Goal: Task Accomplishment & Management: Complete application form

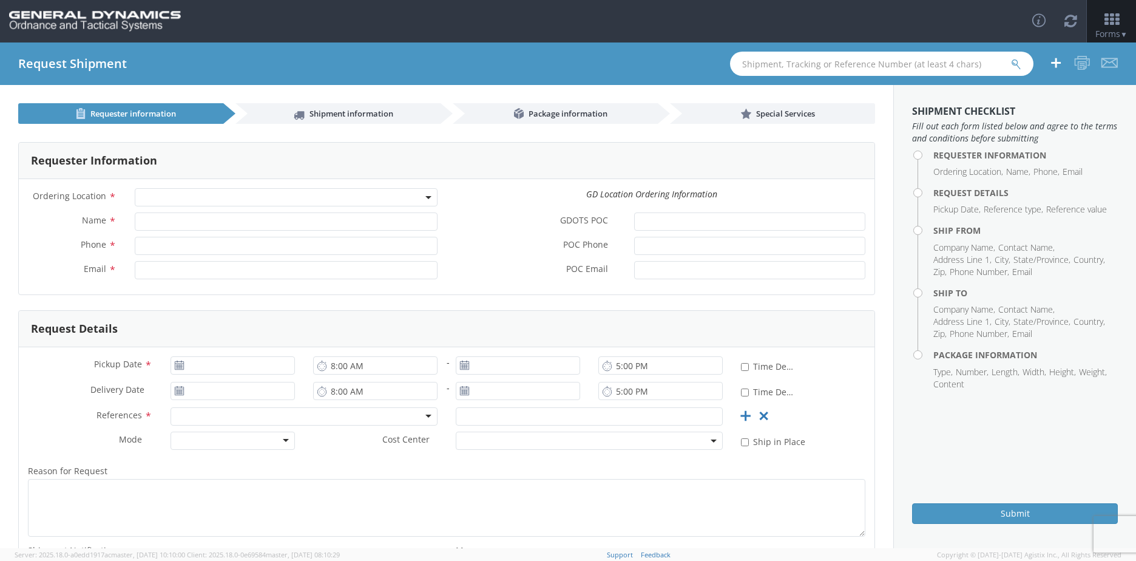
select select
click at [320, 114] on span "Shipment information" at bounding box center [351, 113] width 84 height 11
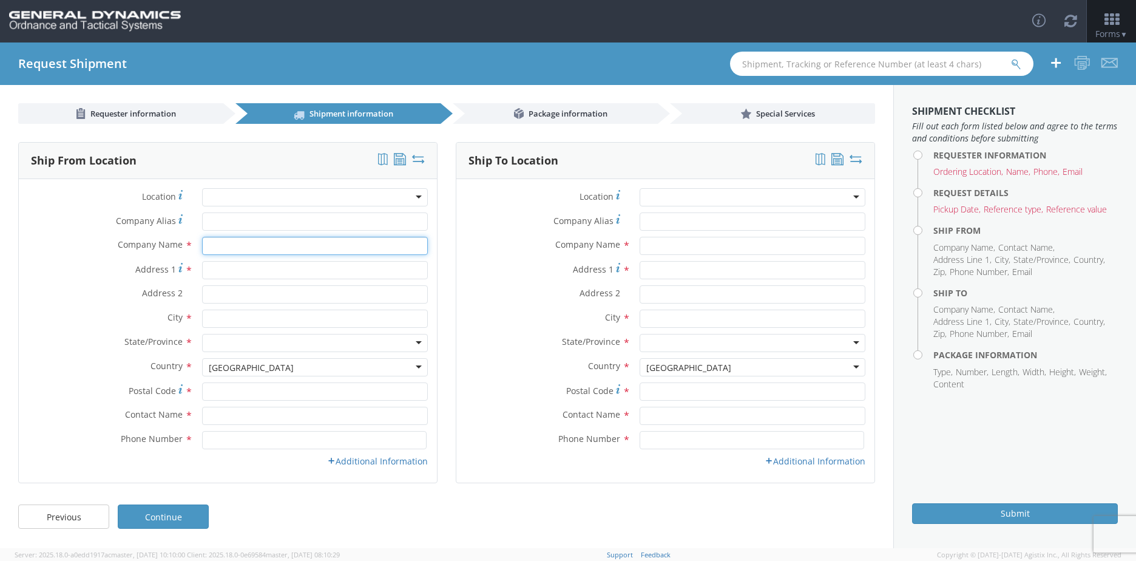
click at [231, 243] on input "text" at bounding box center [315, 246] width 226 height 18
click at [243, 220] on input "Company Alias *" at bounding box center [315, 221] width 226 height 18
click at [712, 244] on input "text" at bounding box center [752, 246] width 226 height 18
type input "General Dynamics"
type input "BRENNTAG"
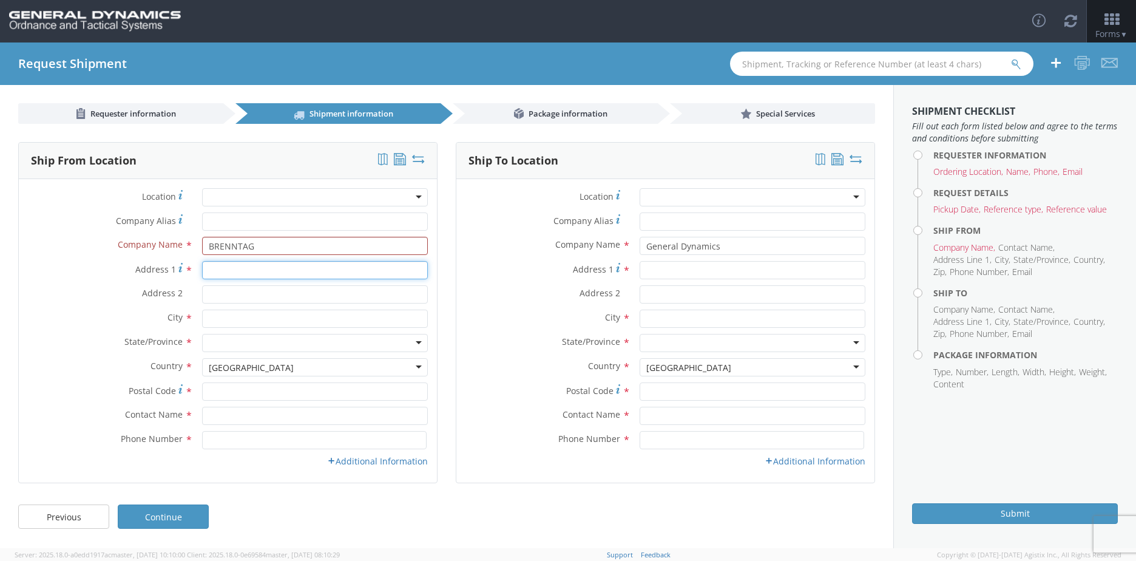
type input "[STREET_ADDRESS][PERSON_NAME]"
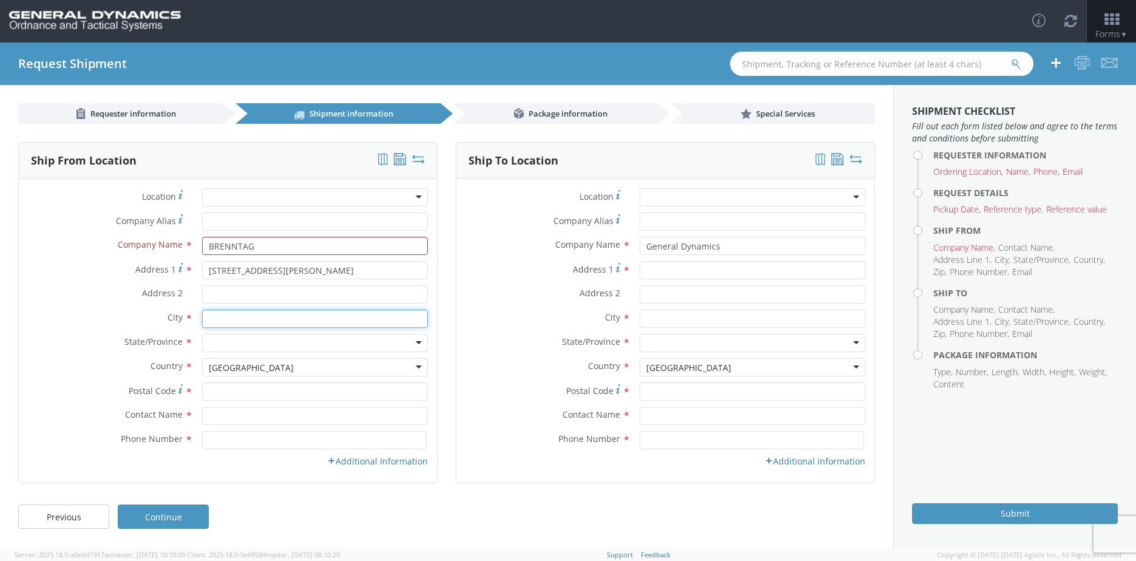
type input "[GEOGRAPHIC_DATA]"
type input "43607"
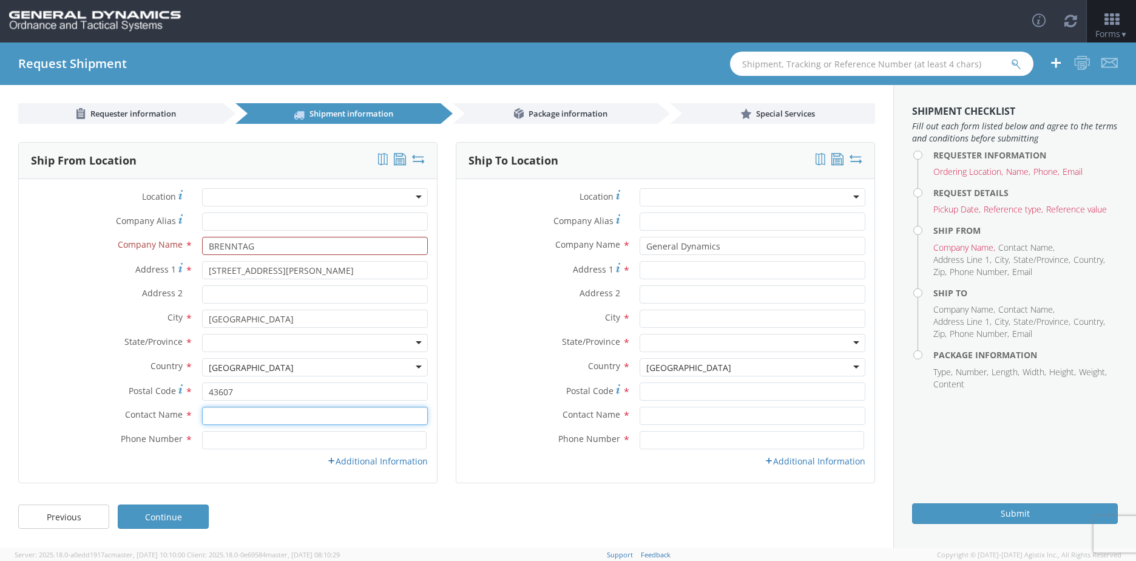
type input "[PERSON_NAME]"
type input "[PHONE_NUMBER]"
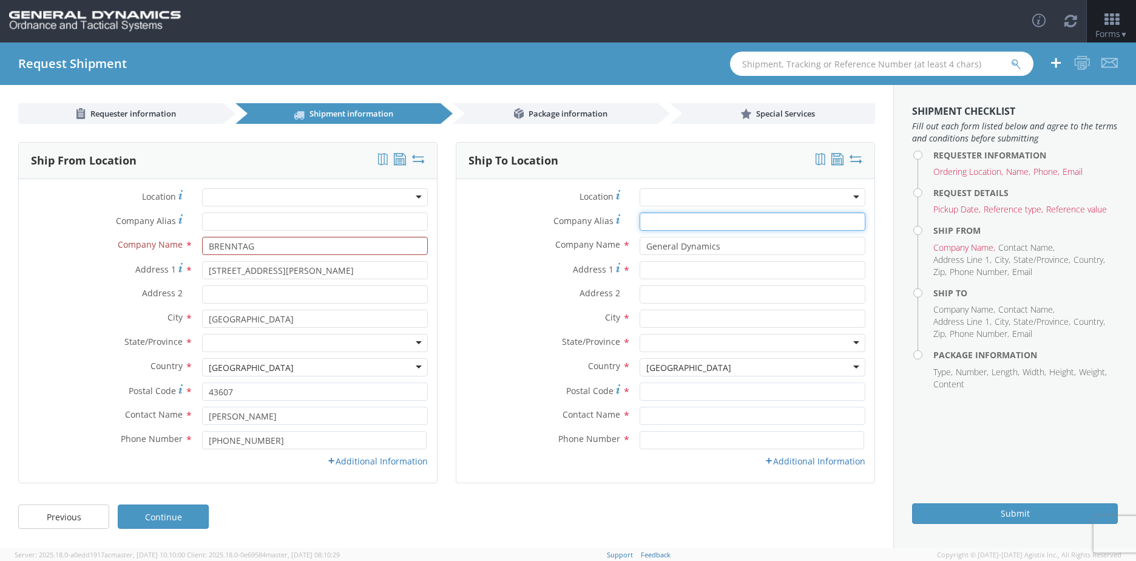
type input "General Dynamics"
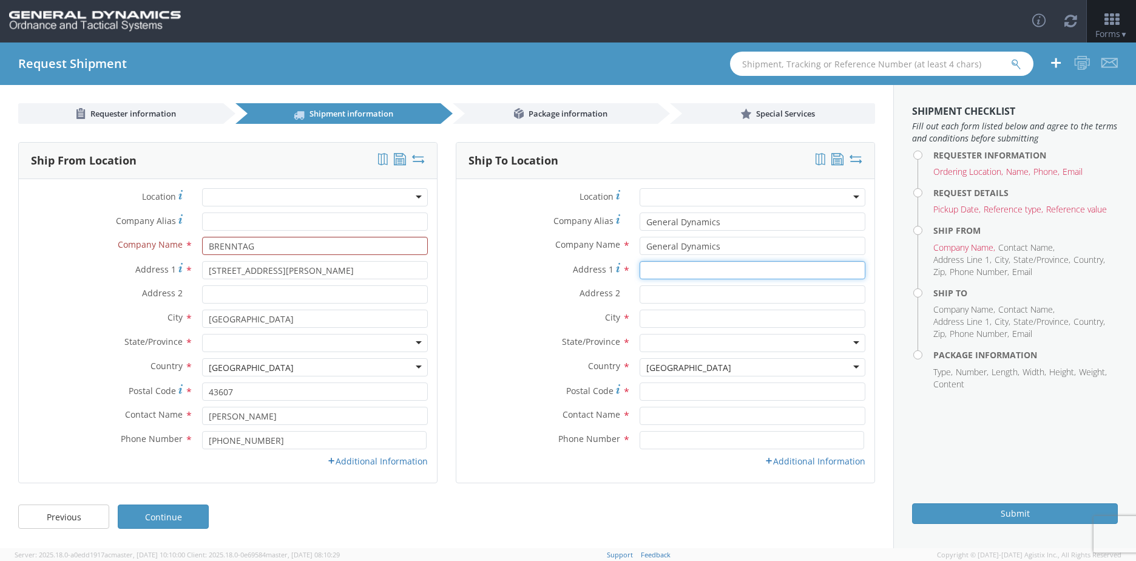
type input "[STREET_ADDRESS][PERSON_NAME]"
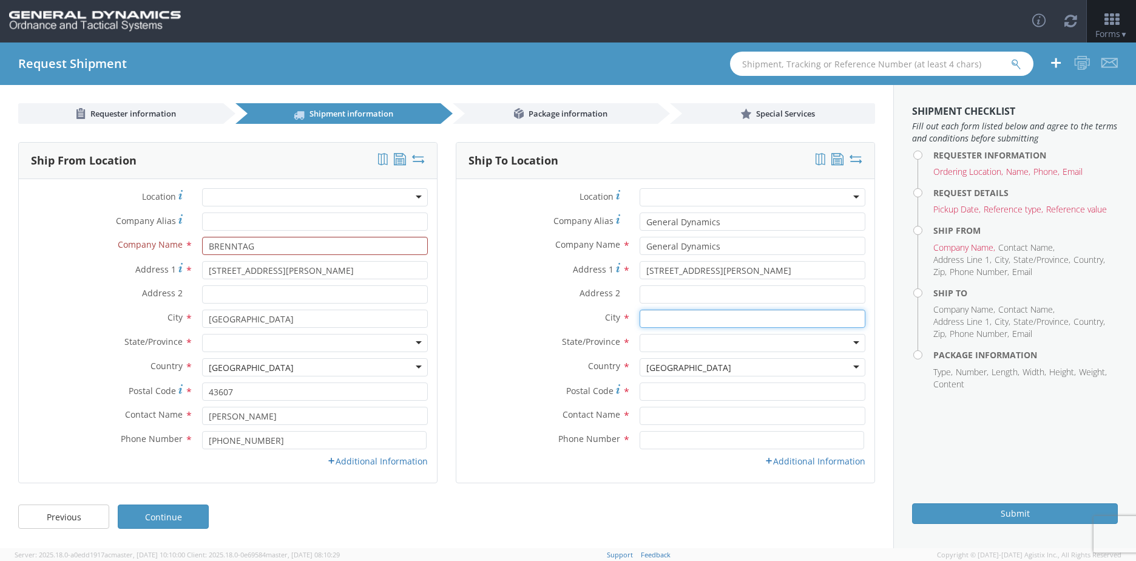
type input "[PERSON_NAME]"
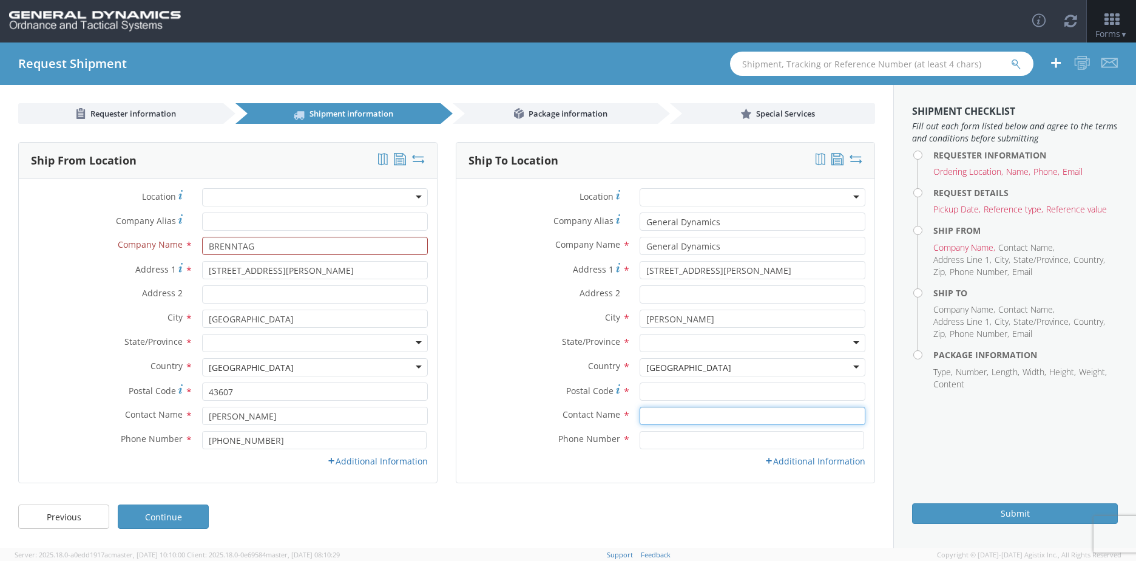
type input "[PERSON_NAME]"
type input "6189939458"
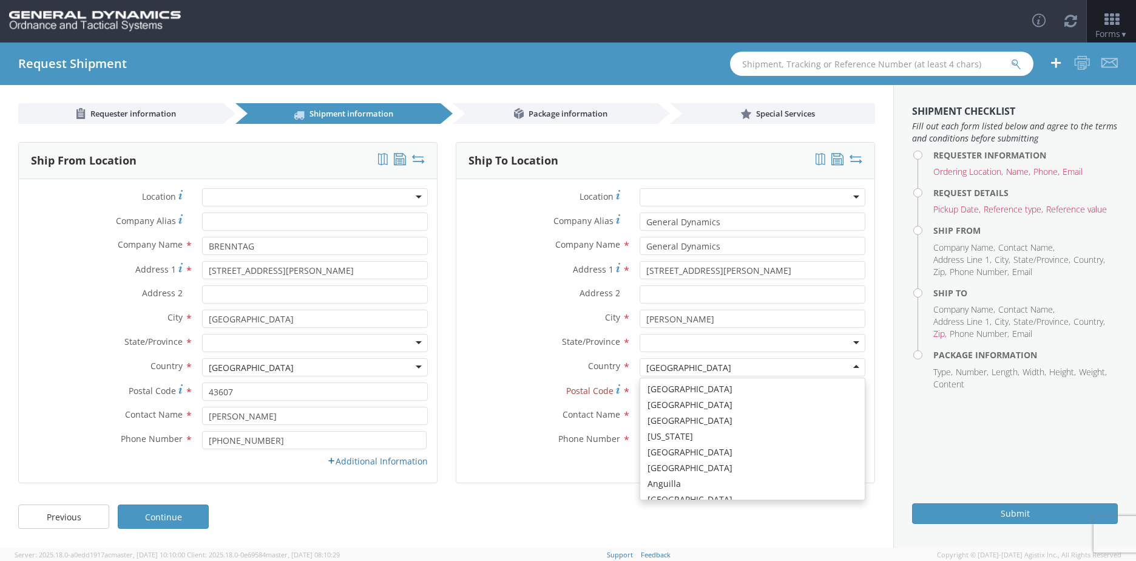
scroll to position [3058, 0]
click at [536, 374] on div "Country * [GEOGRAPHIC_DATA] [GEOGRAPHIC_DATA] [GEOGRAPHIC_DATA] [GEOGRAPHIC_DAT…" at bounding box center [665, 367] width 418 height 18
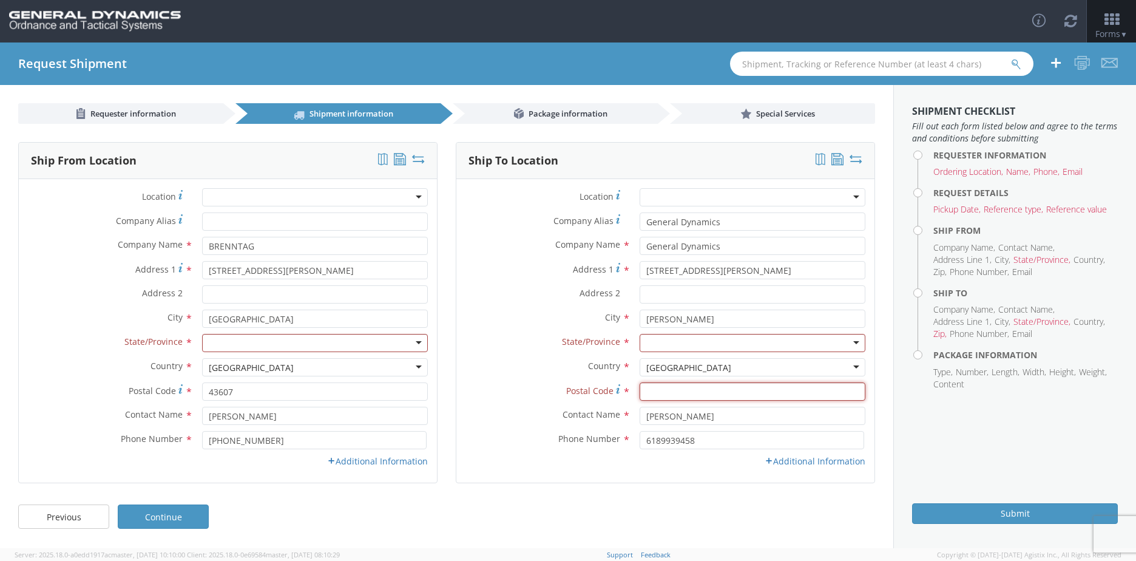
click at [661, 385] on input "Postal Code *" at bounding box center [752, 391] width 226 height 18
type input "62959"
click at [534, 314] on label "City *" at bounding box center [543, 317] width 174 height 16
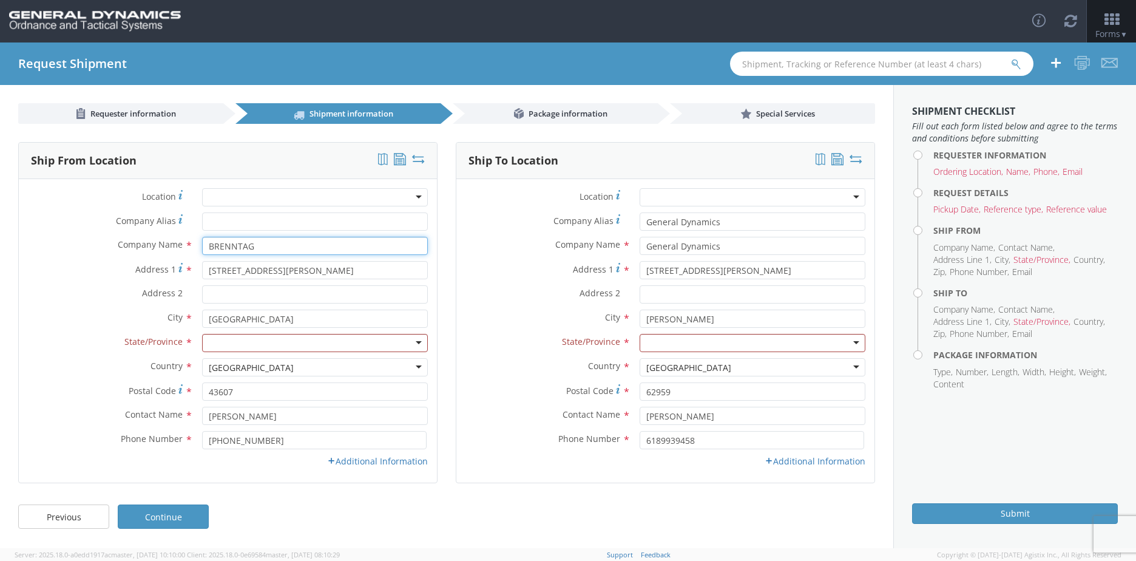
drag, startPoint x: 258, startPoint y: 241, endPoint x: 151, endPoint y: 248, distance: 107.6
click at [151, 248] on div "Company Name * BRENNTAG searching..." at bounding box center [228, 246] width 418 height 18
drag, startPoint x: 292, startPoint y: 266, endPoint x: 74, endPoint y: 265, distance: 218.4
click at [74, 265] on div "Address [STREET_ADDRESS][PERSON_NAME]" at bounding box center [228, 270] width 418 height 18
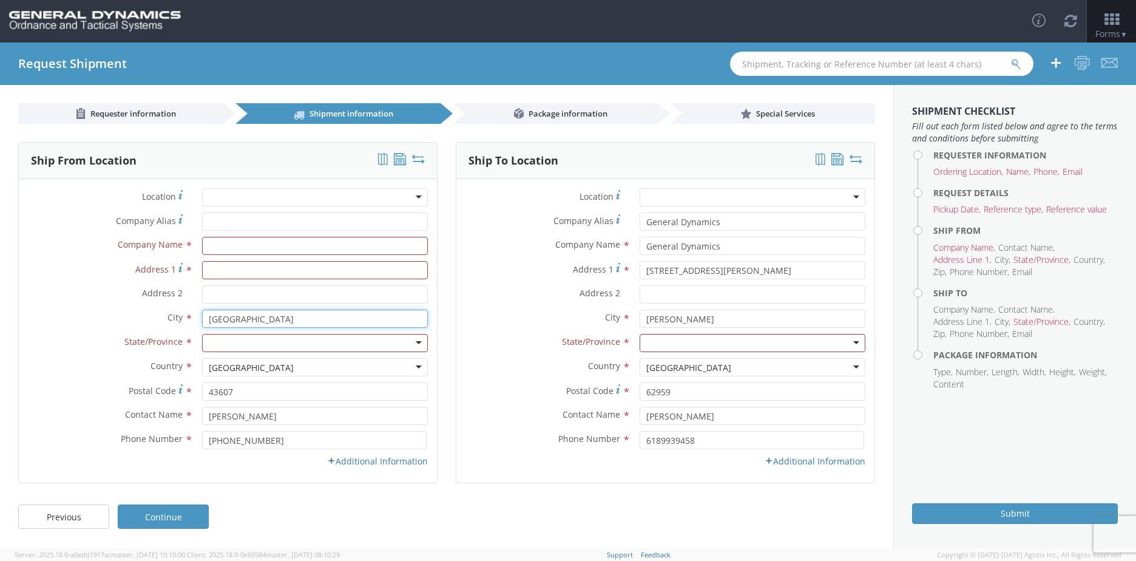
drag, startPoint x: 261, startPoint y: 318, endPoint x: 177, endPoint y: 314, distance: 85.0
click at [177, 314] on div "City * [GEOGRAPHIC_DATA] searching..." at bounding box center [228, 318] width 418 height 18
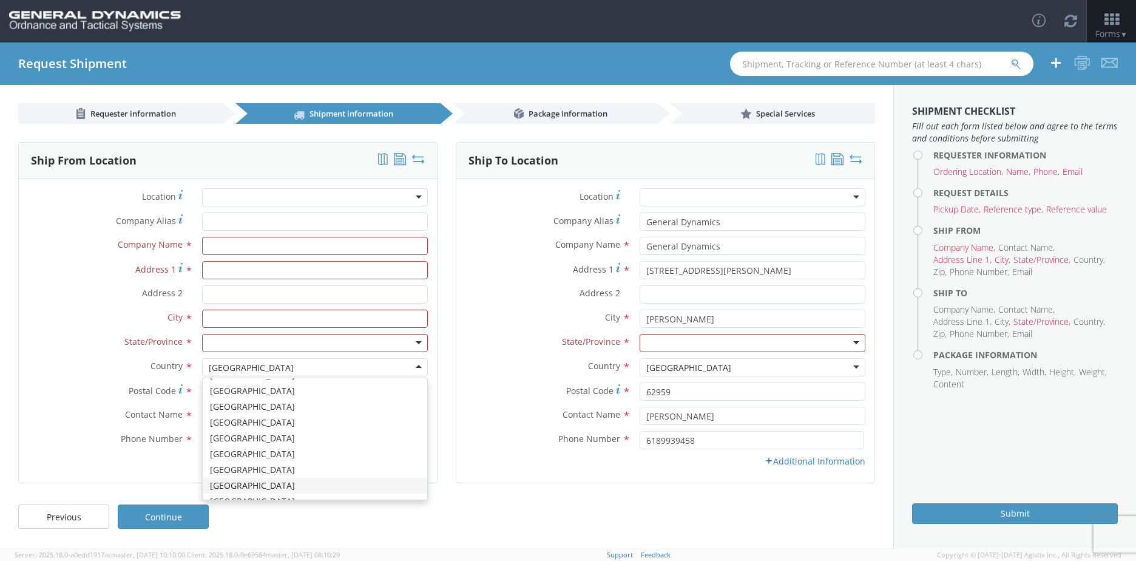
click at [295, 366] on div "[GEOGRAPHIC_DATA]" at bounding box center [315, 367] width 226 height 18
click at [445, 461] on div "Ship From Location Location * GD-OTS [GEOGRAPHIC_DATA] (Commerce) GD-OTS [GEOGR…" at bounding box center [227, 320] width 437 height 356
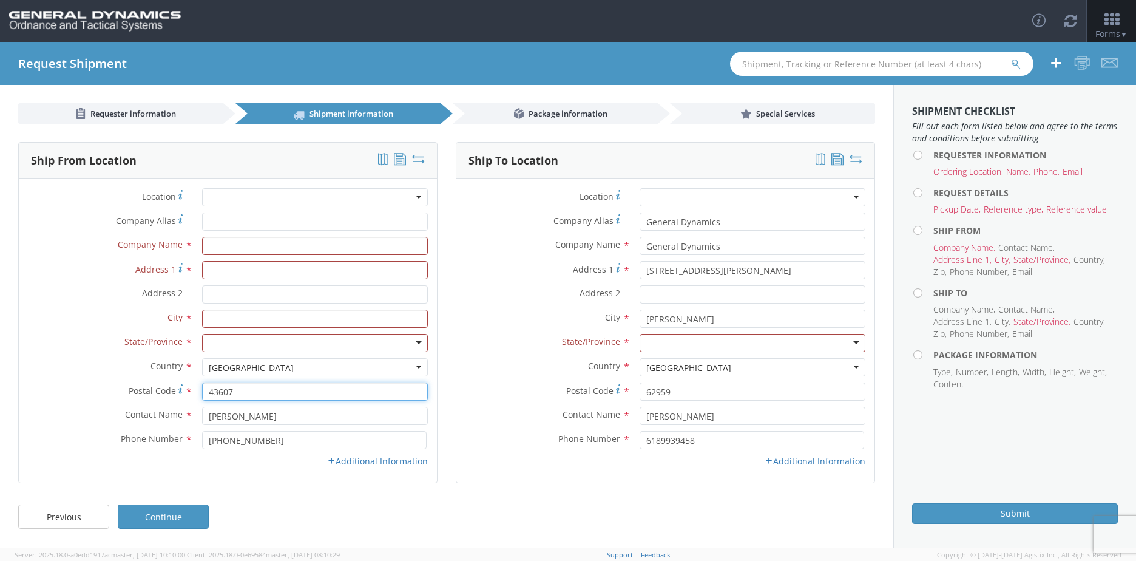
drag, startPoint x: 253, startPoint y: 397, endPoint x: 154, endPoint y: 401, distance: 99.6
click at [154, 401] on div "Postal Code * 43607" at bounding box center [228, 394] width 418 height 24
drag, startPoint x: 258, startPoint y: 415, endPoint x: 226, endPoint y: 422, distance: 33.0
click at [175, 413] on div "Contact Name * [PERSON_NAME]" at bounding box center [228, 416] width 418 height 18
drag, startPoint x: 263, startPoint y: 439, endPoint x: 204, endPoint y: 440, distance: 58.3
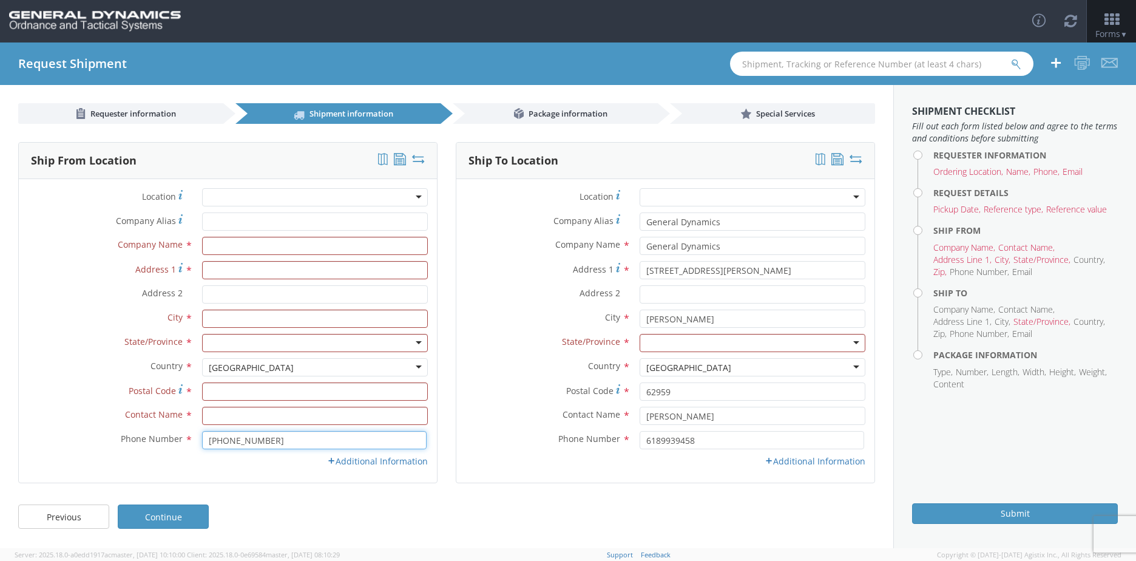
click at [204, 440] on input "[PHONE_NUMBER]" at bounding box center [314, 440] width 224 height 18
click at [431, 520] on div "Previous Continue" at bounding box center [446, 522] width 893 height 49
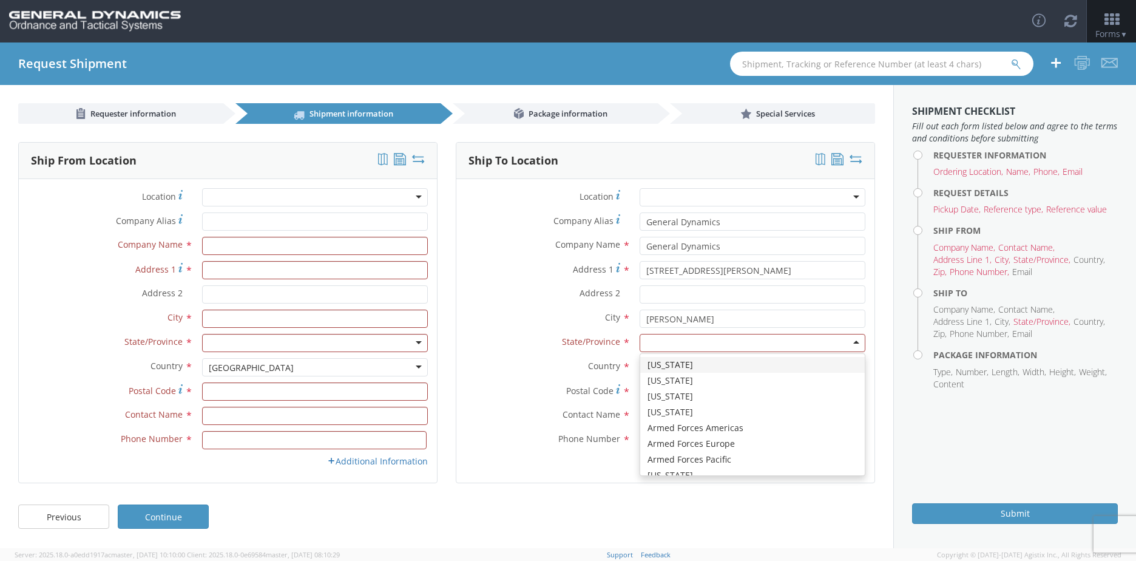
click at [663, 342] on div at bounding box center [752, 343] width 226 height 18
